Goal: Task Accomplishment & Management: Manage account settings

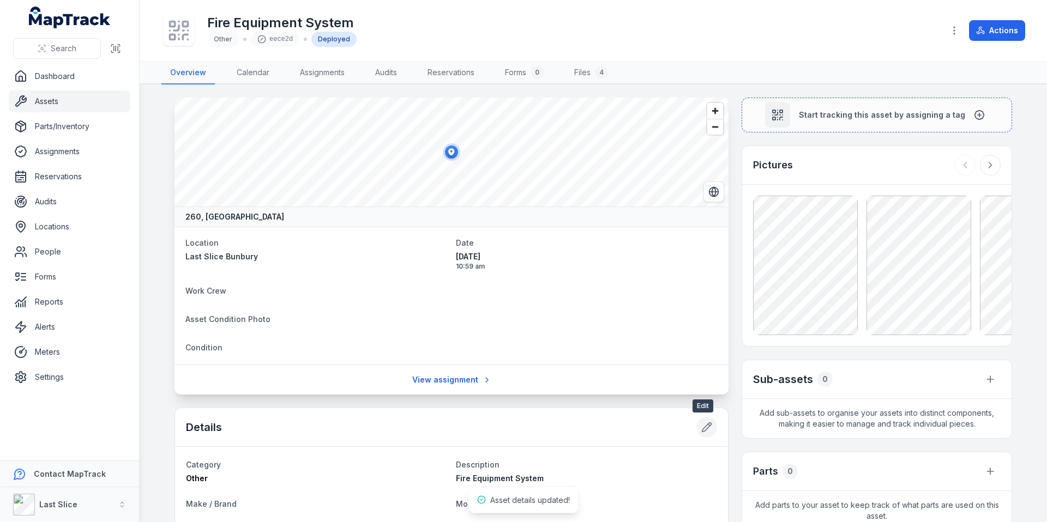
click at [697, 434] on button at bounding box center [706, 427] width 21 height 21
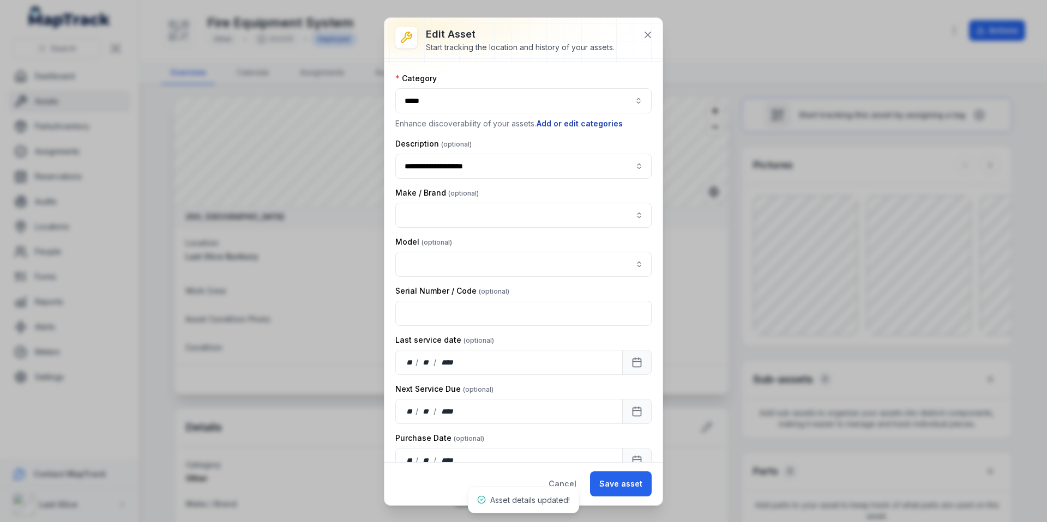
click at [570, 129] on button "Add or edit categories" at bounding box center [579, 124] width 87 height 12
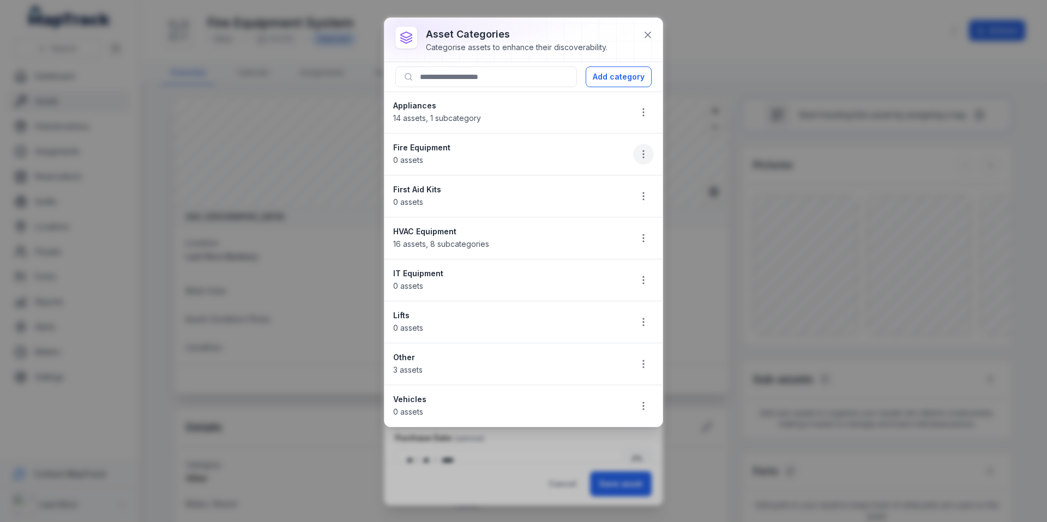
click at [644, 150] on icon "button" at bounding box center [643, 154] width 11 height 11
click at [579, 231] on div "Delete" at bounding box center [588, 232] width 122 height 20
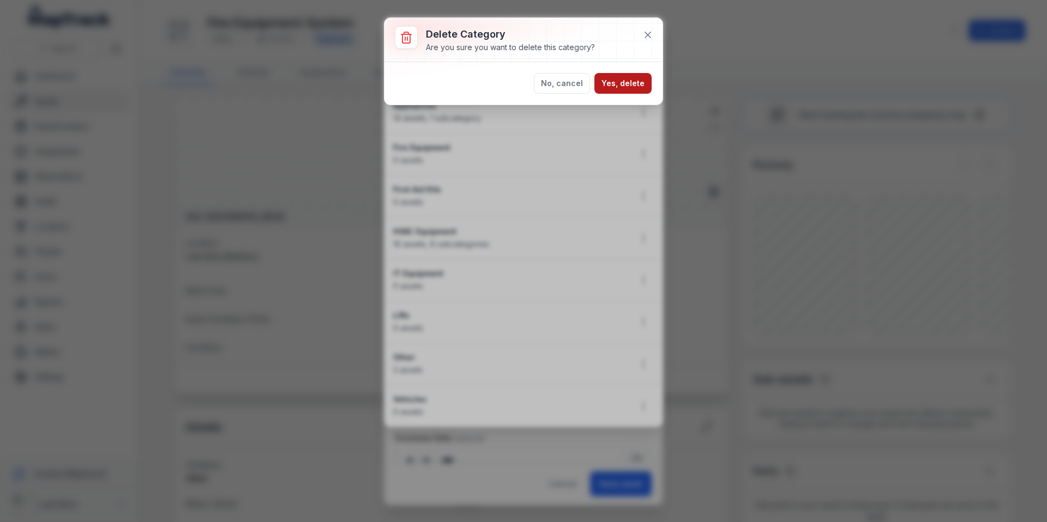
click at [626, 88] on button "Yes, delete" at bounding box center [622, 83] width 57 height 21
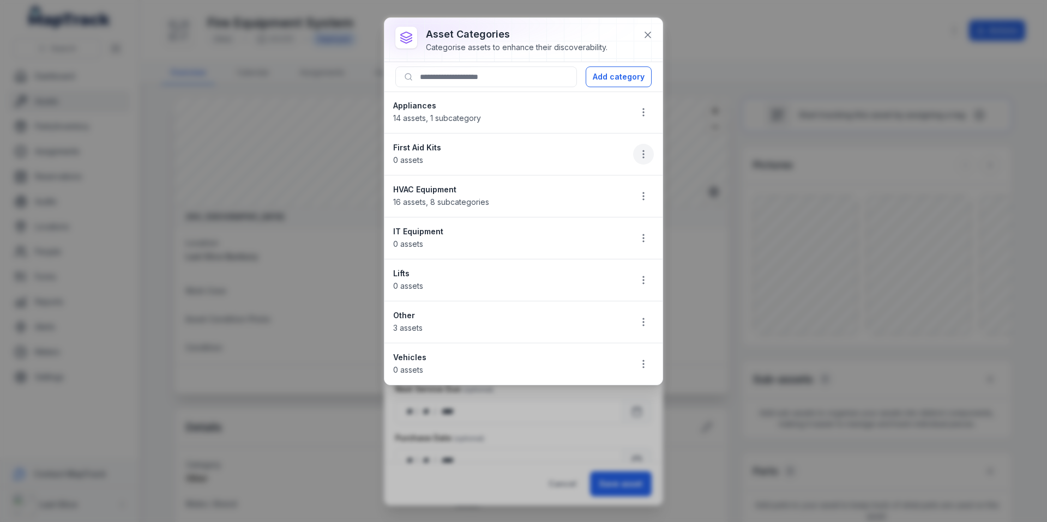
click at [645, 152] on icon "button" at bounding box center [643, 154] width 11 height 11
click at [587, 230] on div "Delete" at bounding box center [588, 232] width 122 height 20
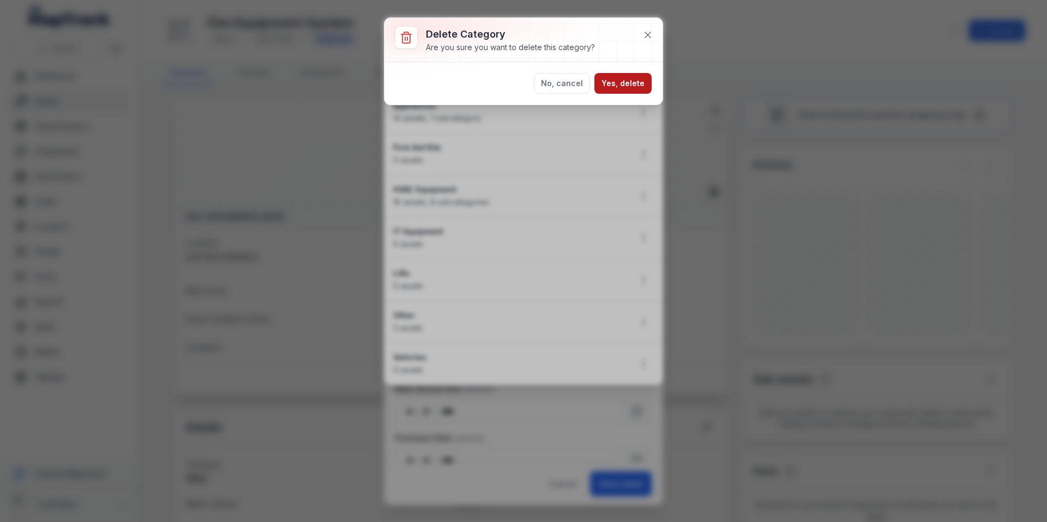
click at [639, 88] on button "Yes, delete" at bounding box center [622, 83] width 57 height 21
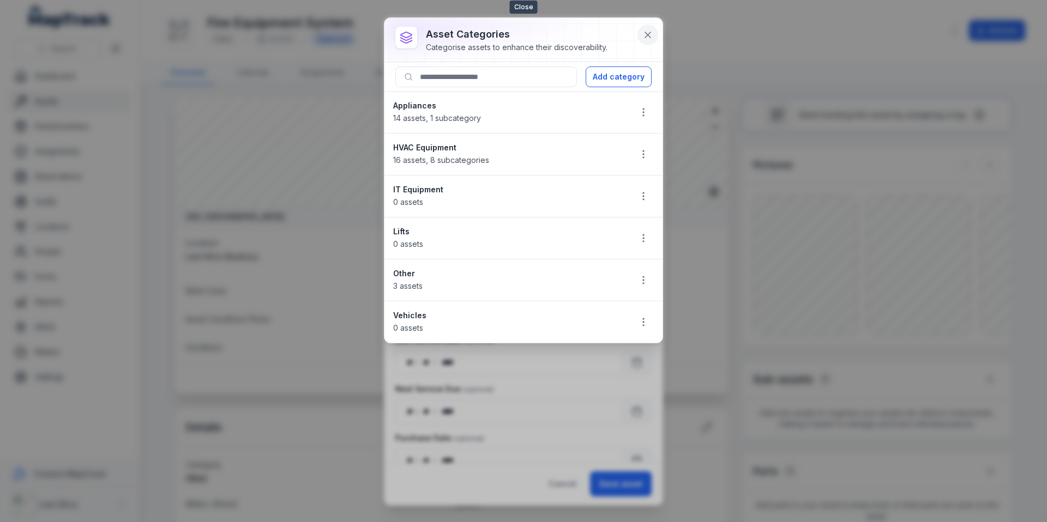
click at [642, 29] on icon at bounding box center [647, 34] width 11 height 11
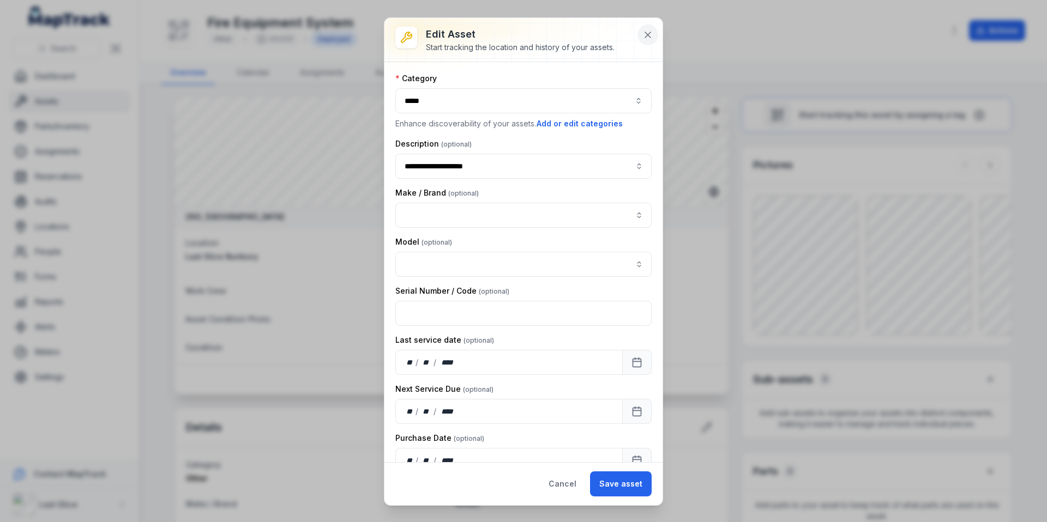
click at [657, 38] on button at bounding box center [647, 35] width 21 height 21
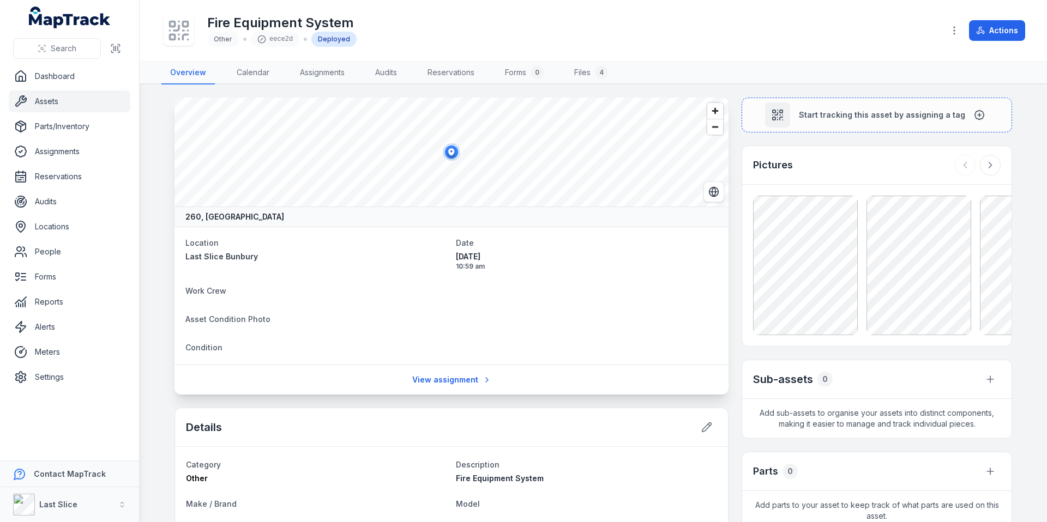
click at [53, 104] on link "Assets" at bounding box center [70, 102] width 122 height 22
